Goal: Transaction & Acquisition: Subscribe to service/newsletter

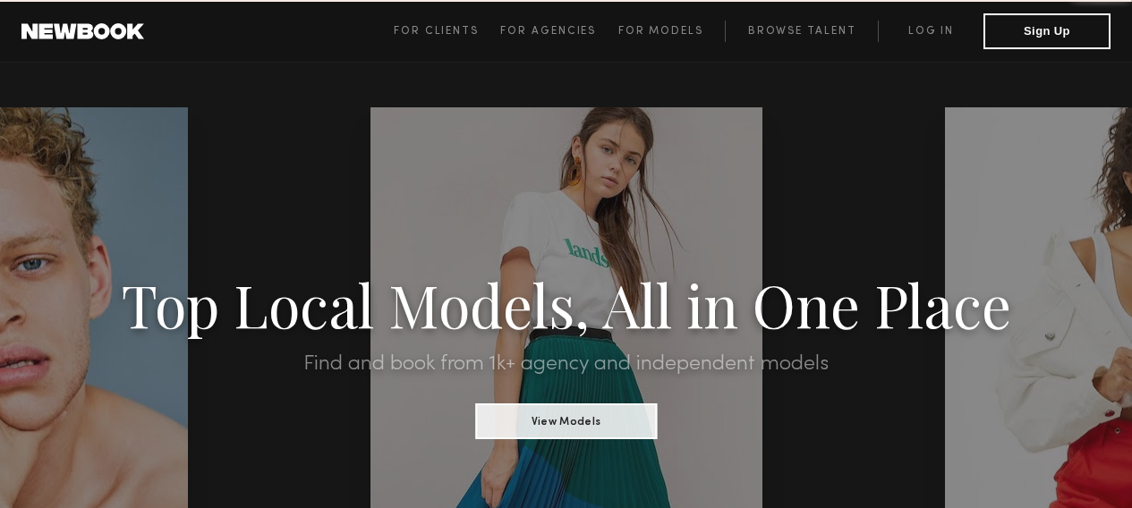
scroll to position [4, 0]
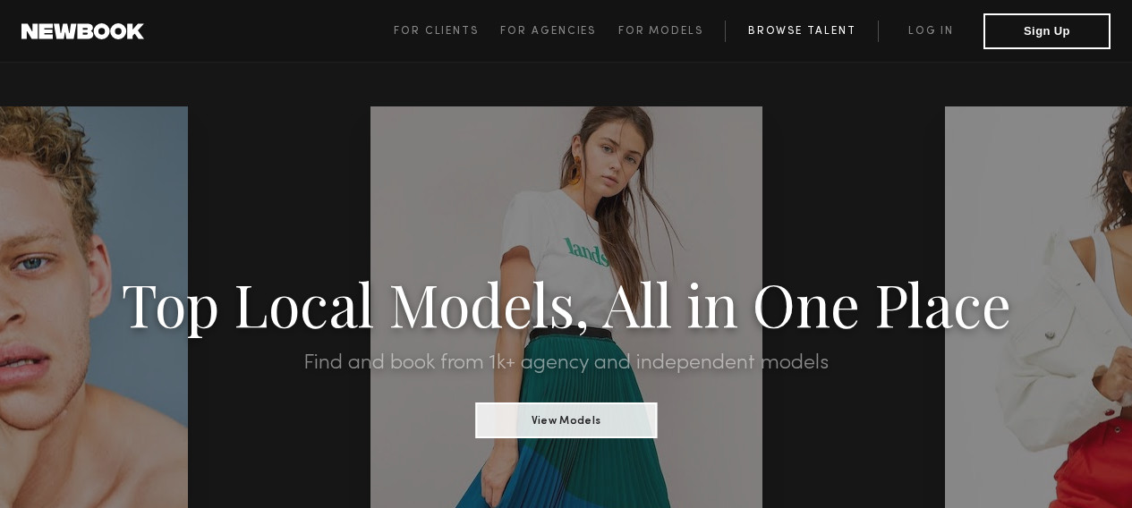
click at [792, 31] on link "Browse Talent" at bounding box center [801, 31] width 153 height 21
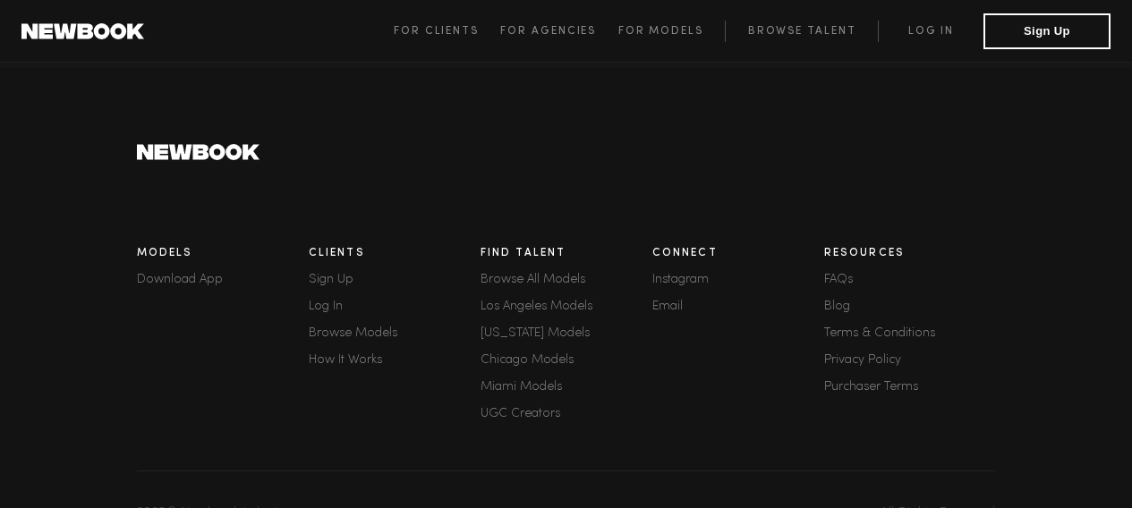
scroll to position [1034, 0]
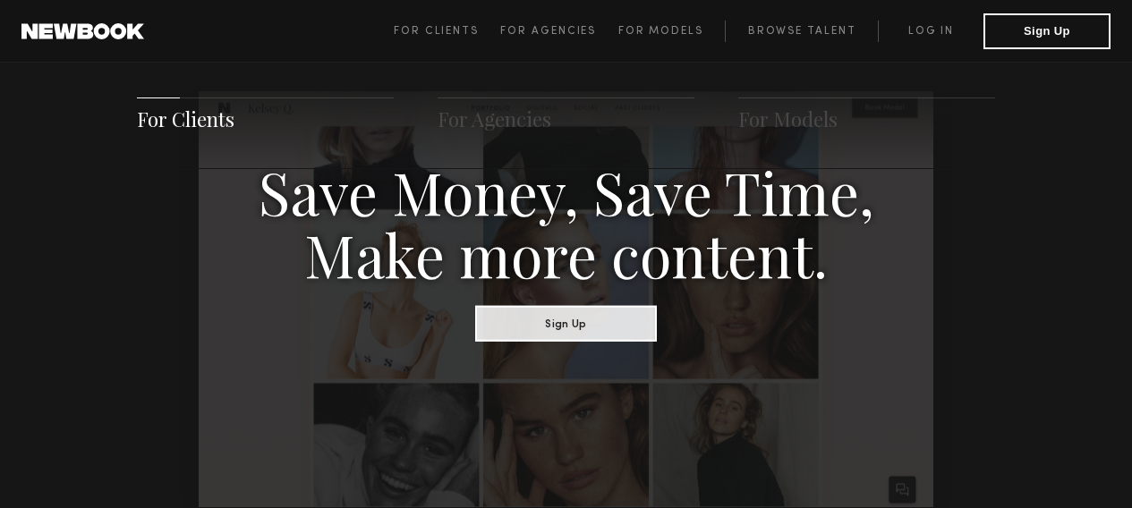
click at [928, 132] on div "For Clients For Agencies For Models" at bounding box center [566, 115] width 1132 height 108
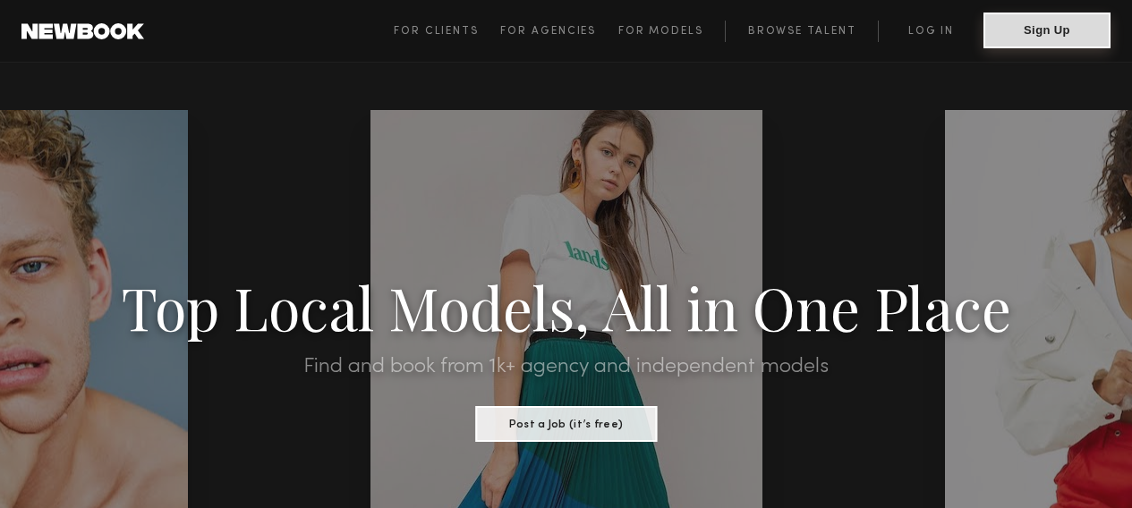
click at [1087, 30] on button "Sign Up" at bounding box center [1046, 31] width 127 height 36
click at [905, 32] on link "Log in" at bounding box center [931, 31] width 106 height 21
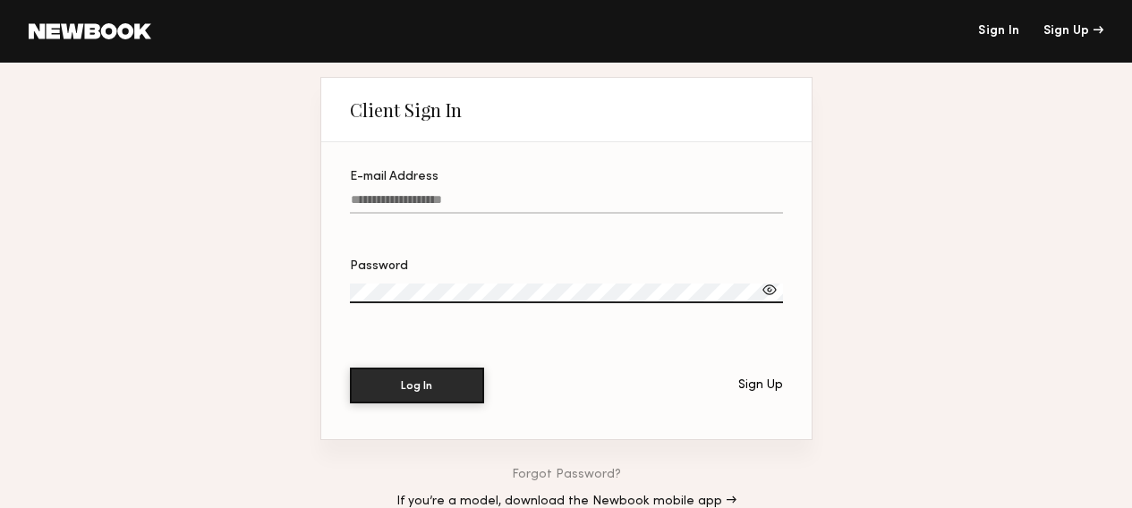
type input "**********"
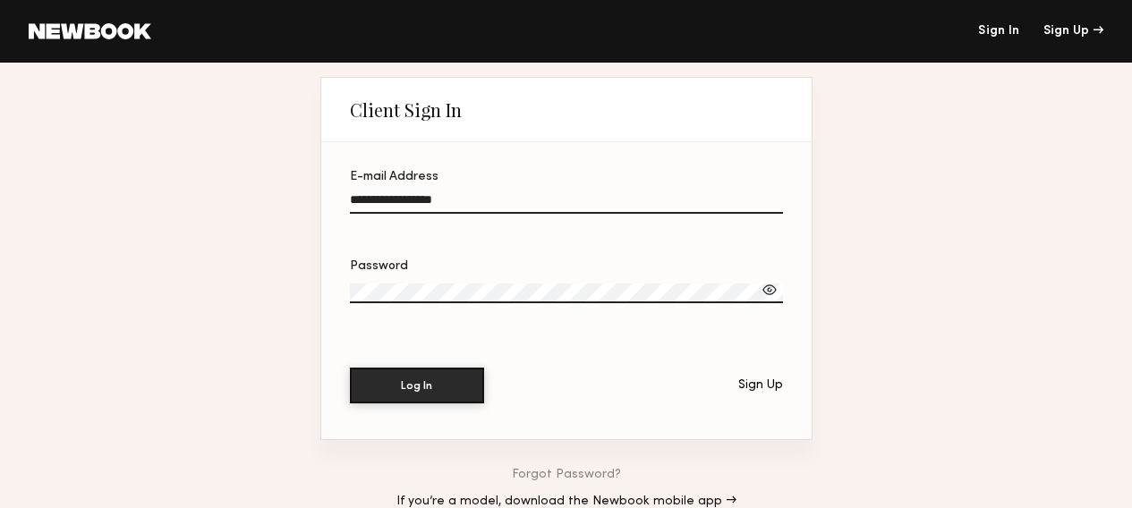
click at [424, 213] on input "**********" at bounding box center [566, 203] width 433 height 21
click at [409, 393] on button "Log In" at bounding box center [417, 385] width 134 height 36
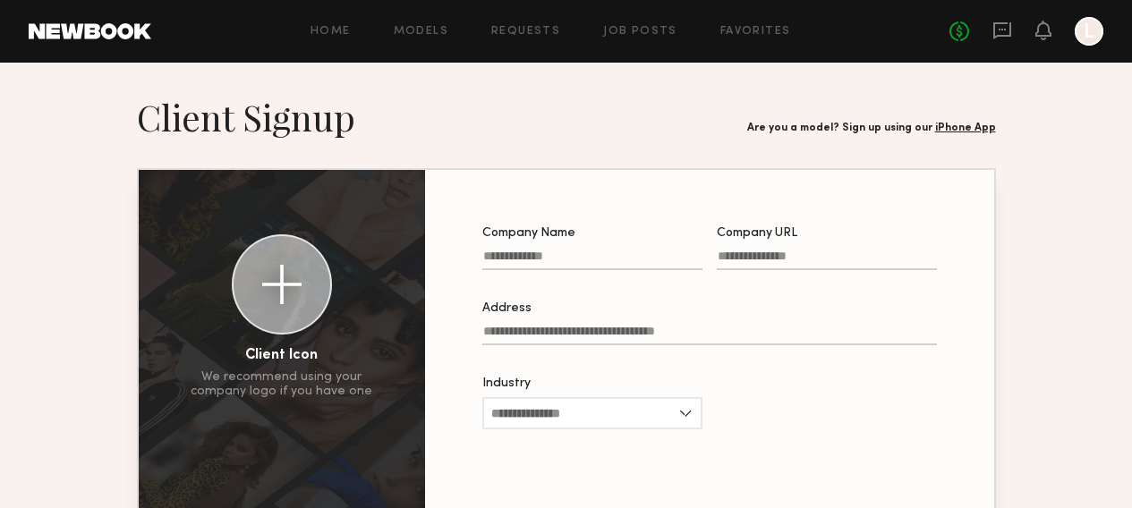
click at [1092, 31] on div at bounding box center [1089, 31] width 29 height 29
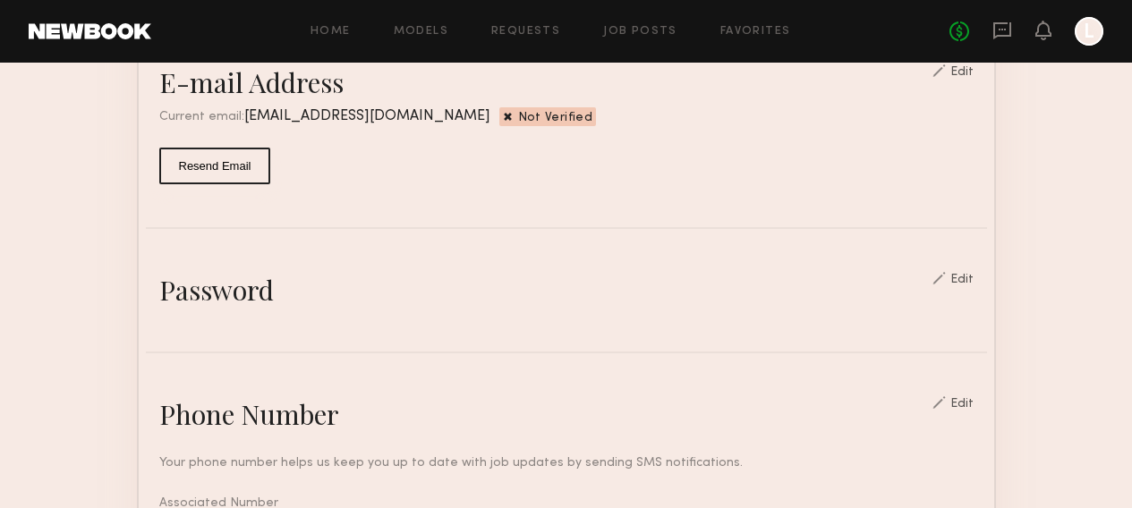
scroll to position [379, 0]
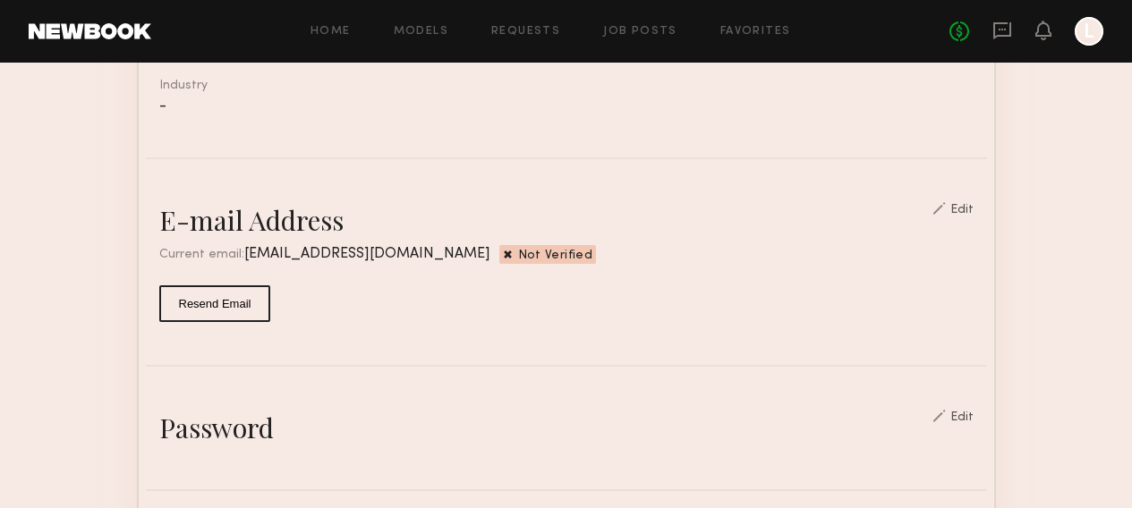
click at [946, 211] on div at bounding box center [938, 208] width 13 height 13
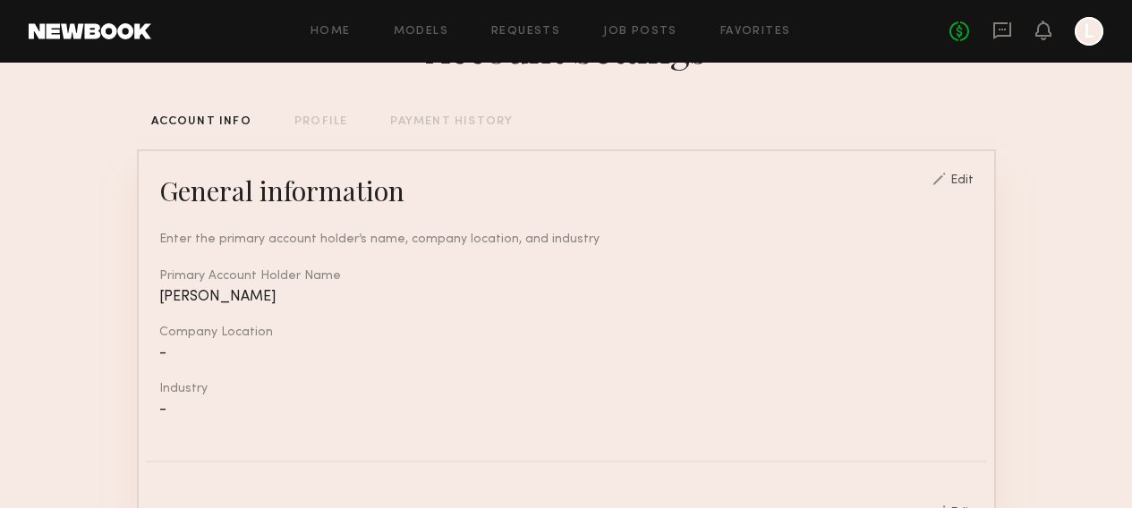
scroll to position [0, 0]
